Goal: Navigation & Orientation: Find specific page/section

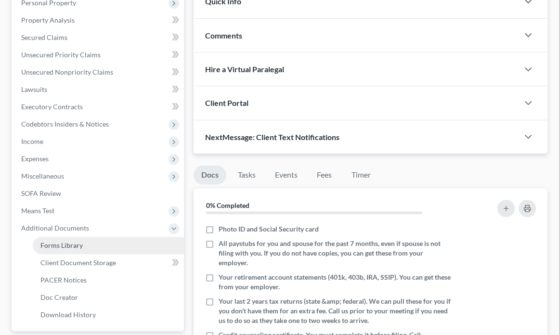
scroll to position [224, 0]
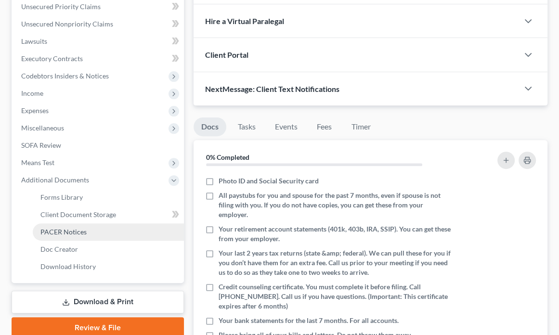
click at [96, 234] on link "PACER Notices" at bounding box center [108, 232] width 151 height 17
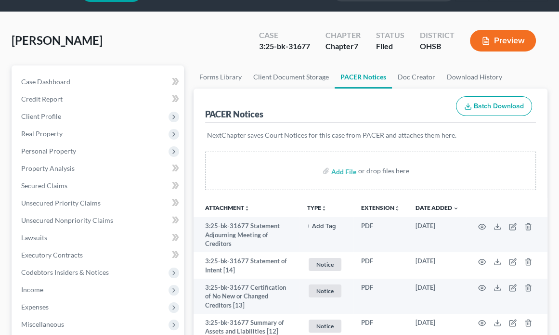
scroll to position [48, 0]
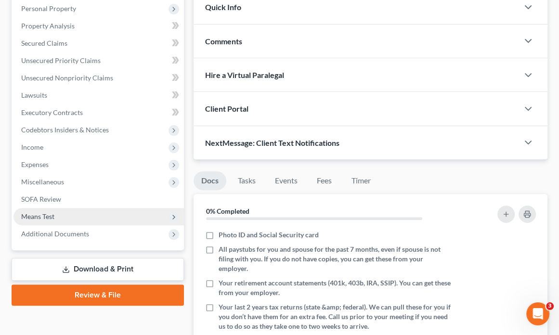
scroll to position [193, 0]
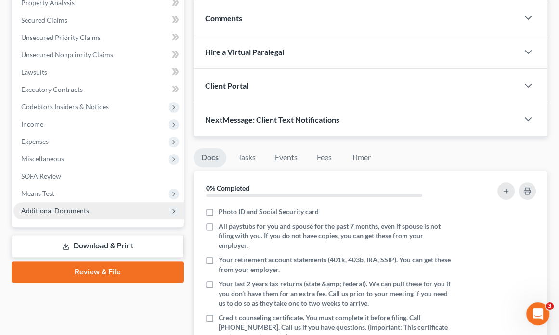
drag, startPoint x: 75, startPoint y: 211, endPoint x: 79, endPoint y: 206, distance: 6.9
click at [76, 210] on span "Additional Documents" at bounding box center [55, 211] width 68 height 8
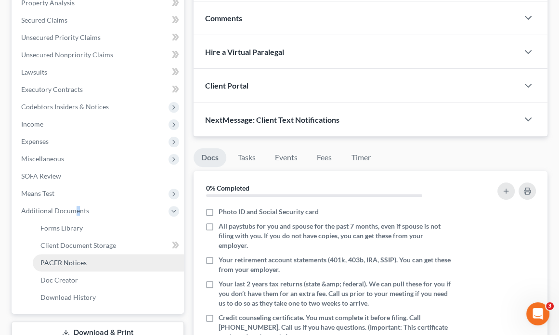
drag, startPoint x: 92, startPoint y: 263, endPoint x: 90, endPoint y: 258, distance: 5.2
click at [91, 262] on link "PACER Notices" at bounding box center [108, 262] width 151 height 17
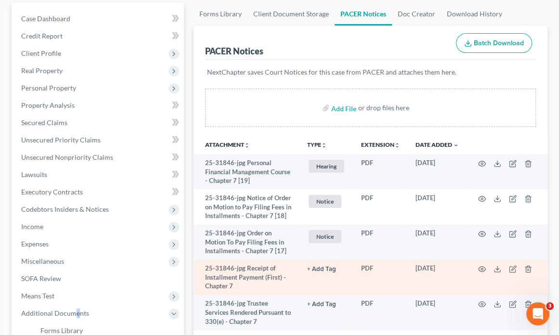
scroll to position [96, 0]
